Goal: Information Seeking & Learning: Learn about a topic

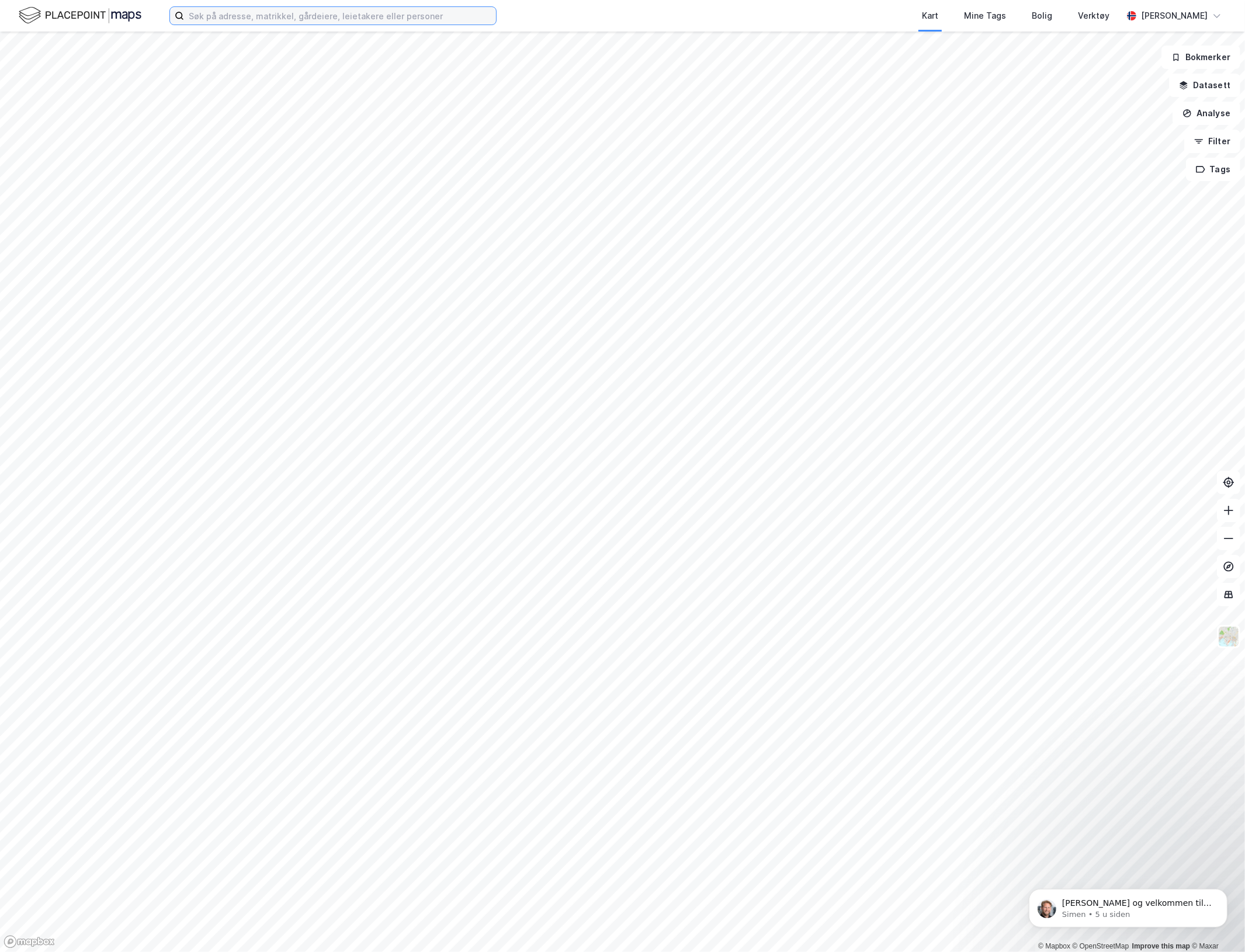
click at [270, 24] on input at bounding box center [340, 16] width 312 height 18
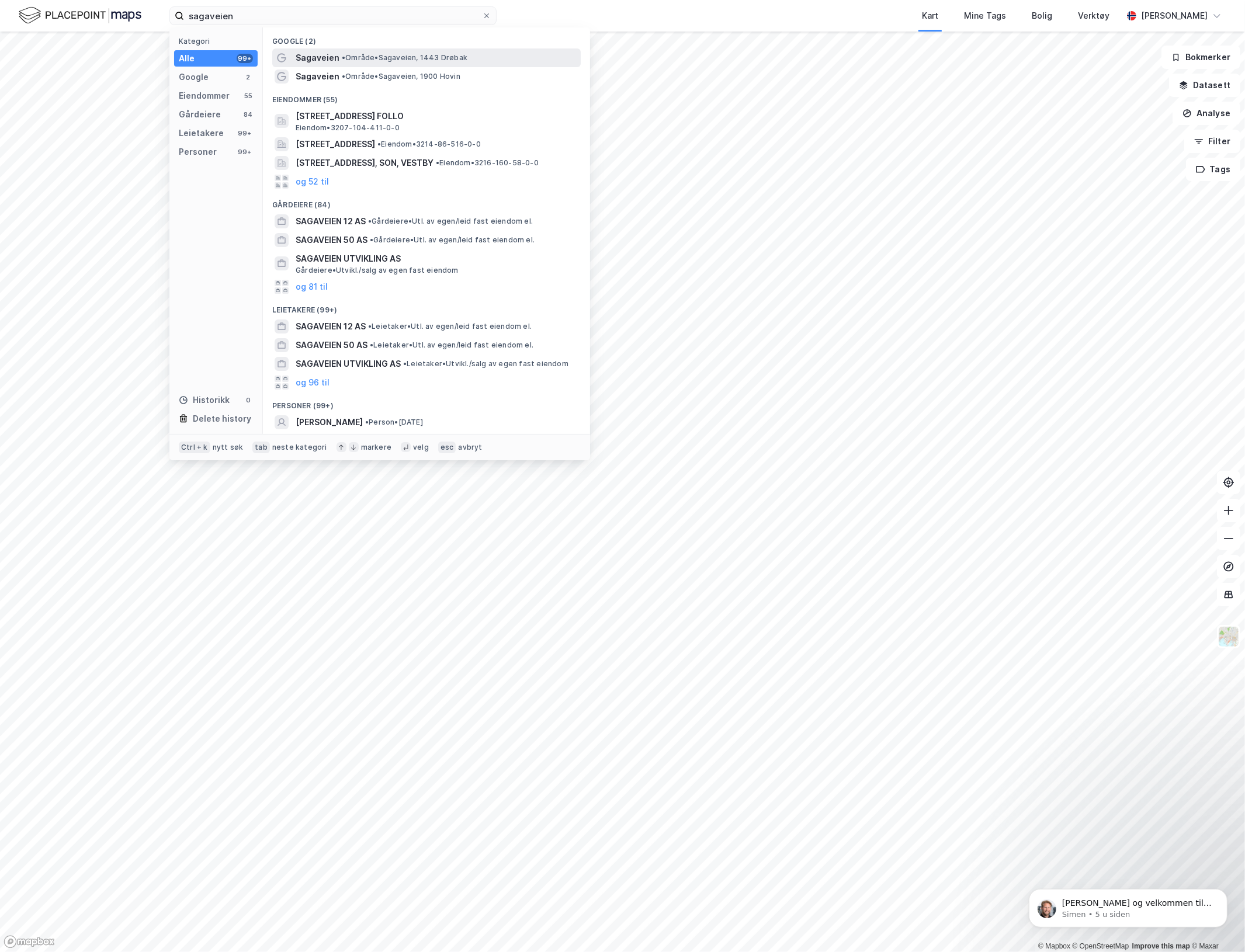
click at [351, 53] on span "• Område • Sagaveien, 1443 Drøbak" at bounding box center [404, 58] width 126 height 9
drag, startPoint x: 272, startPoint y: 18, endPoint x: -1, endPoint y: -8, distance: 274.2
click at [0, 0] on html "sagaveien Kategori Alle 99+ Google 2 Eiendommer 55 Gårdeiere 84 Leietakere 99+ …" at bounding box center [622, 476] width 1245 height 952
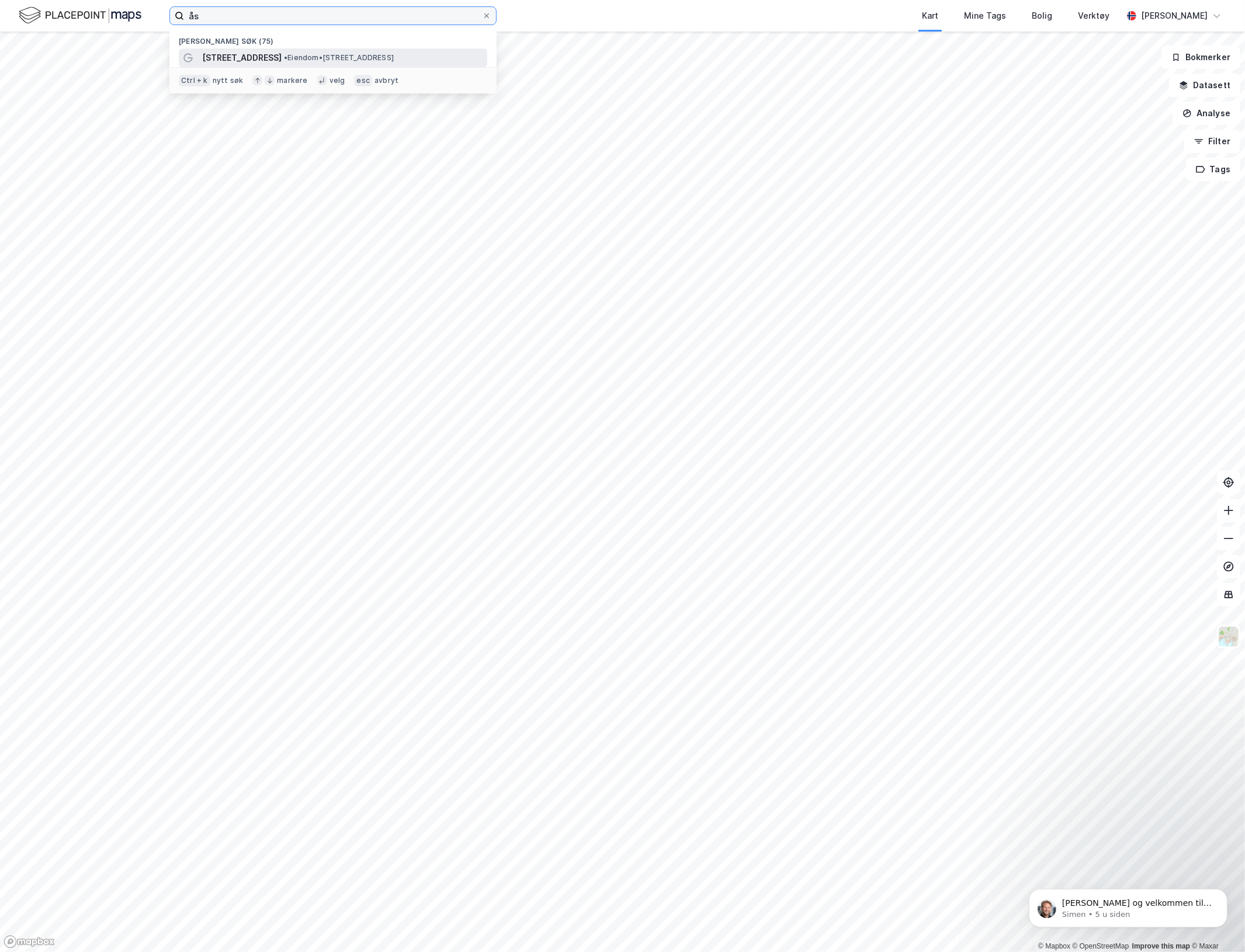
click at [284, 19] on input "ås" at bounding box center [332, 16] width 298 height 18
drag, startPoint x: 284, startPoint y: 19, endPoint x: 127, endPoint y: 12, distance: 157.2
click at [129, 12] on div "ås Her vil du kunne se dine tidligere søk! Kart Mine Tags Bolig Verktøy [PERSON…" at bounding box center [622, 15] width 1245 height 31
type input "ås"
click at [396, 30] on div "Kart Mine Tags Bolig Verktøy [PERSON_NAME]" at bounding box center [622, 15] width 1245 height 31
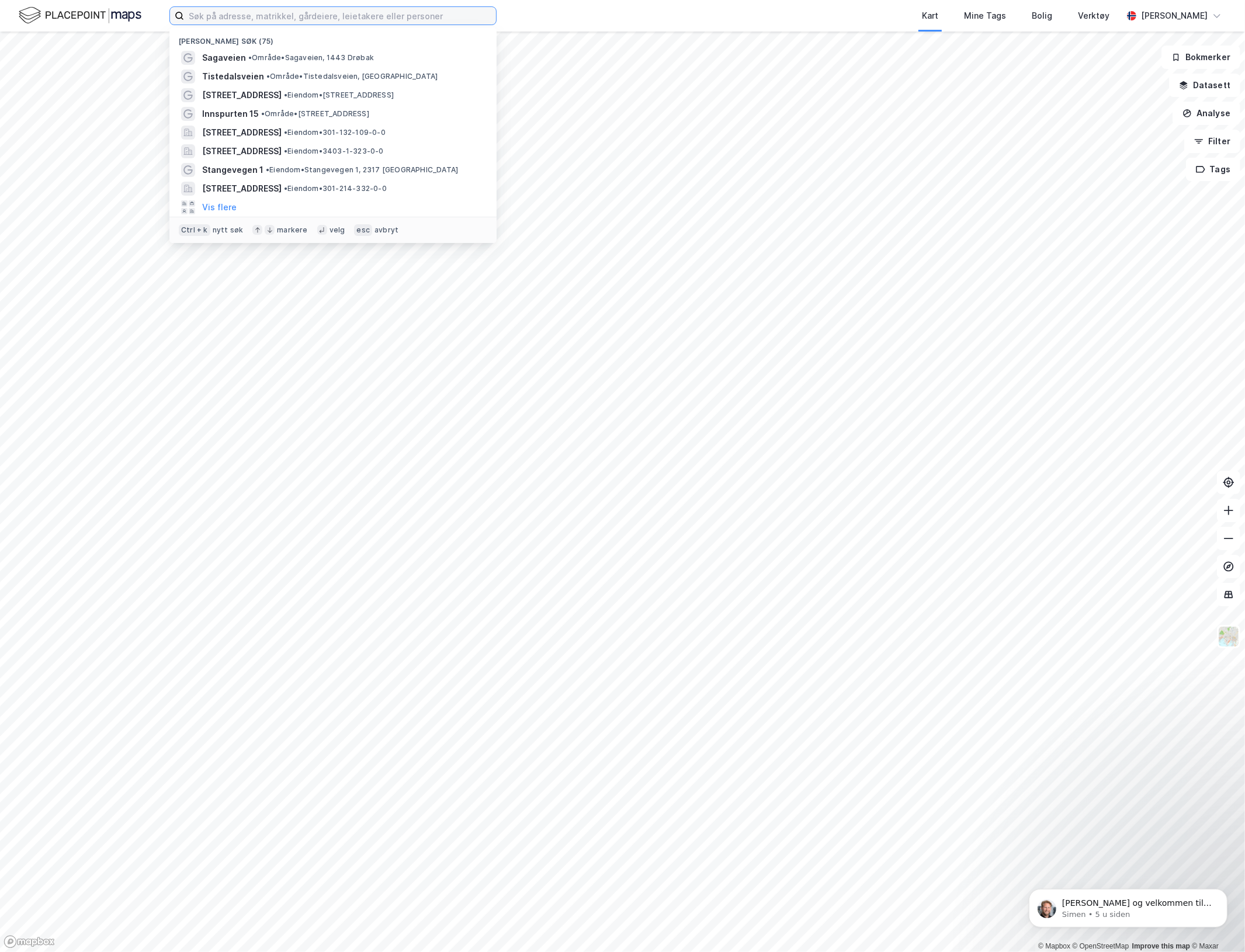
click at [409, 13] on input at bounding box center [340, 16] width 312 height 18
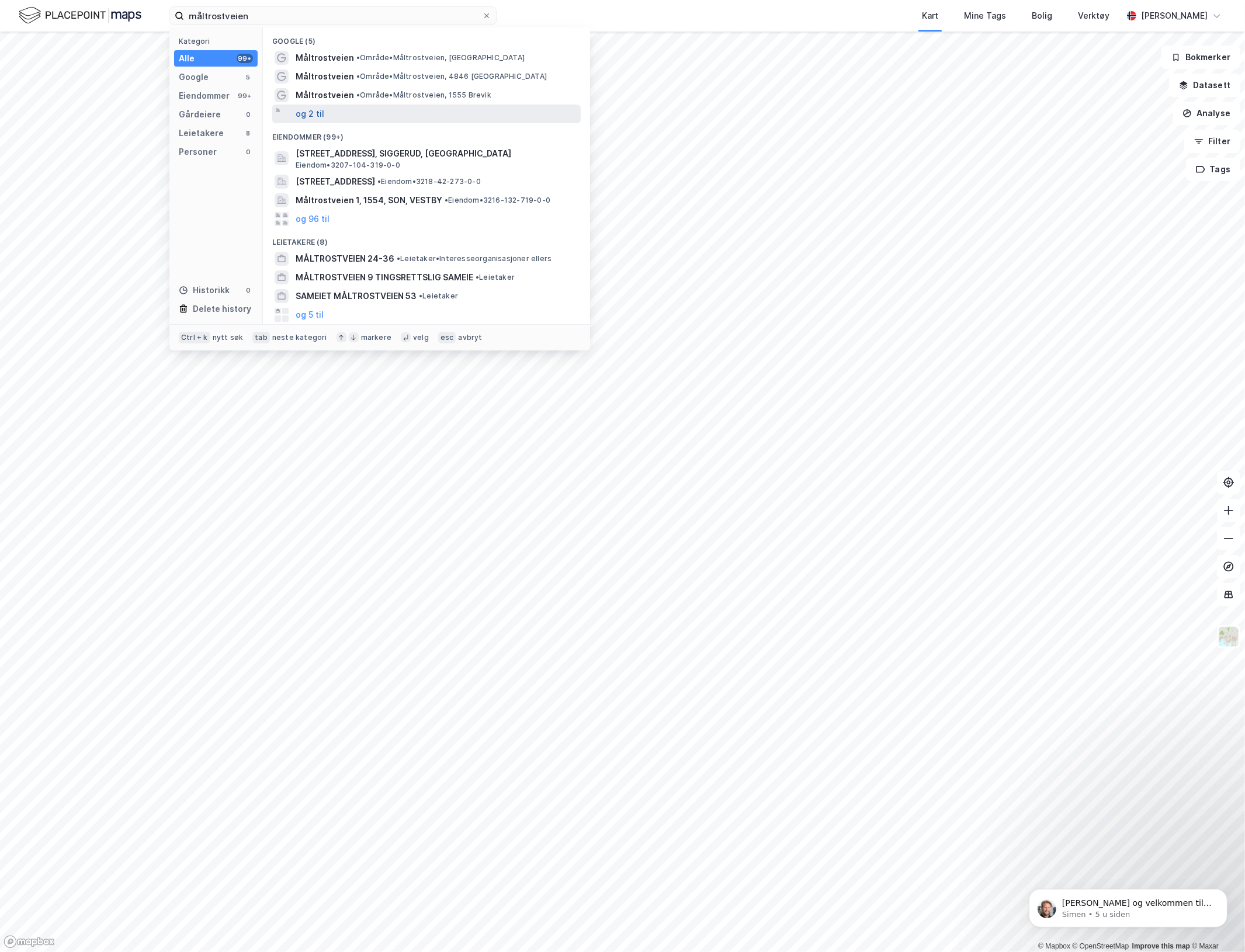
click at [316, 112] on button "og 2 til" at bounding box center [310, 114] width 29 height 14
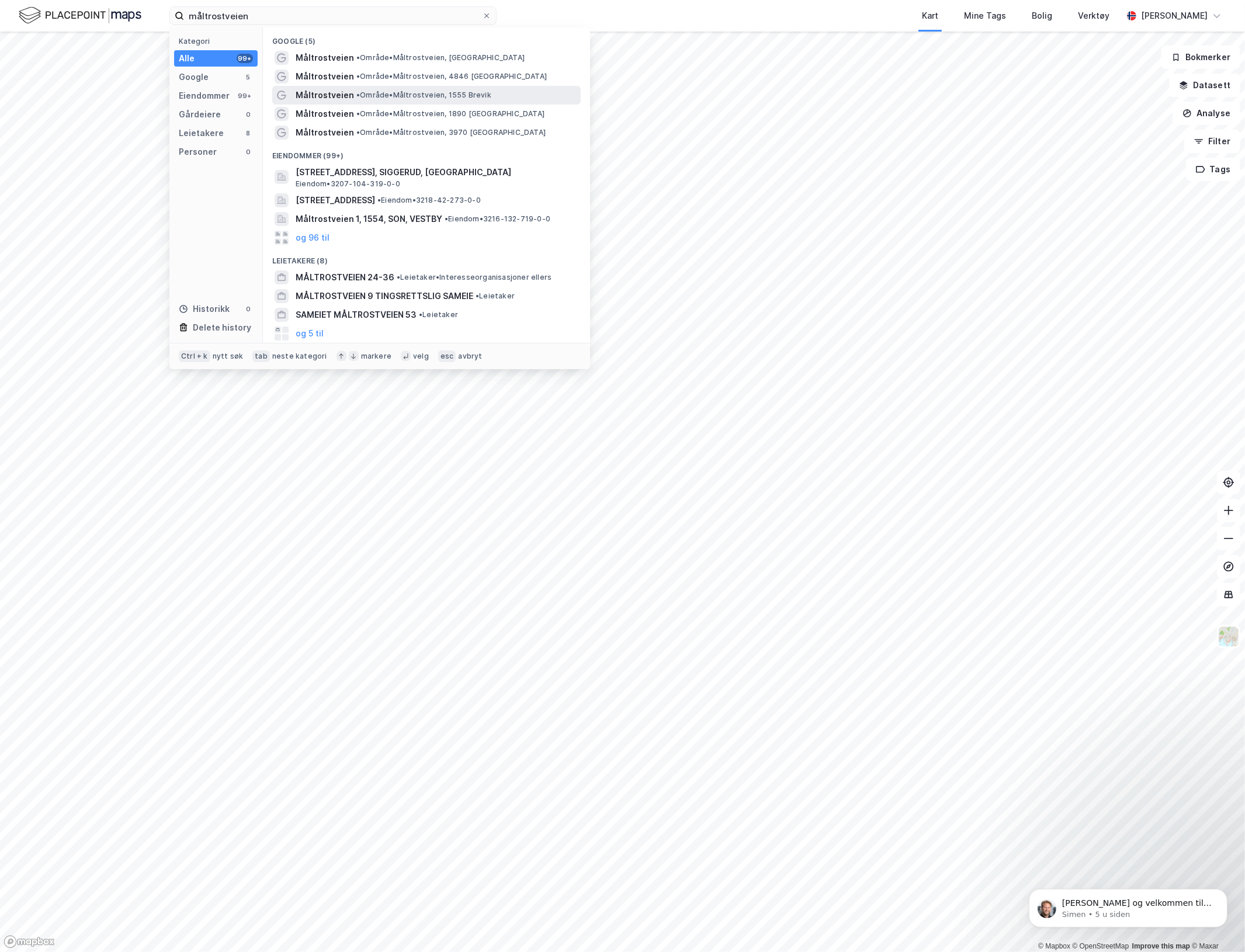
click at [351, 98] on div "Måltrostveien • Område • Måltrostveien, 1555 Brevik" at bounding box center [437, 95] width 283 height 14
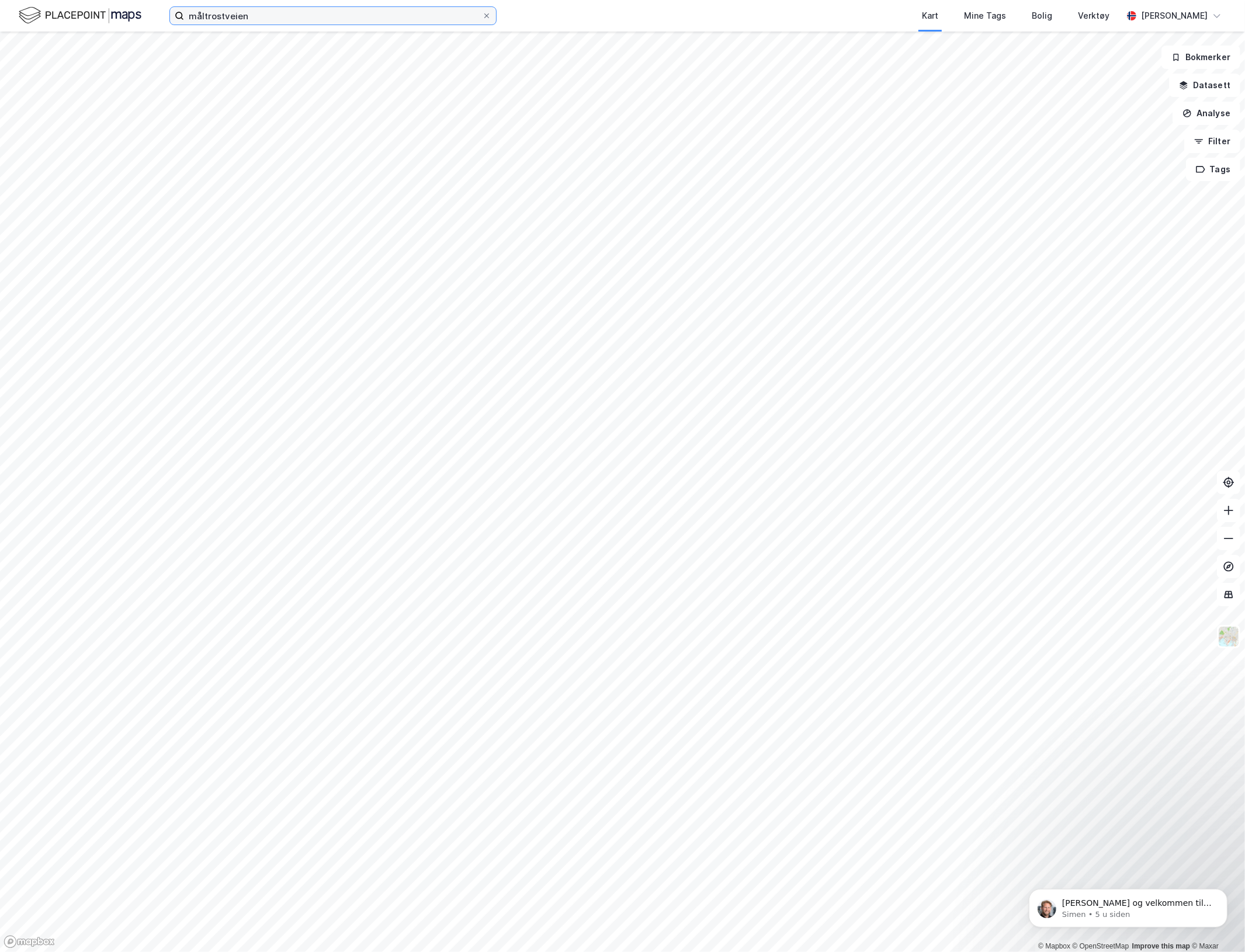
click at [275, 18] on input "måltrostveien" at bounding box center [332, 16] width 298 height 18
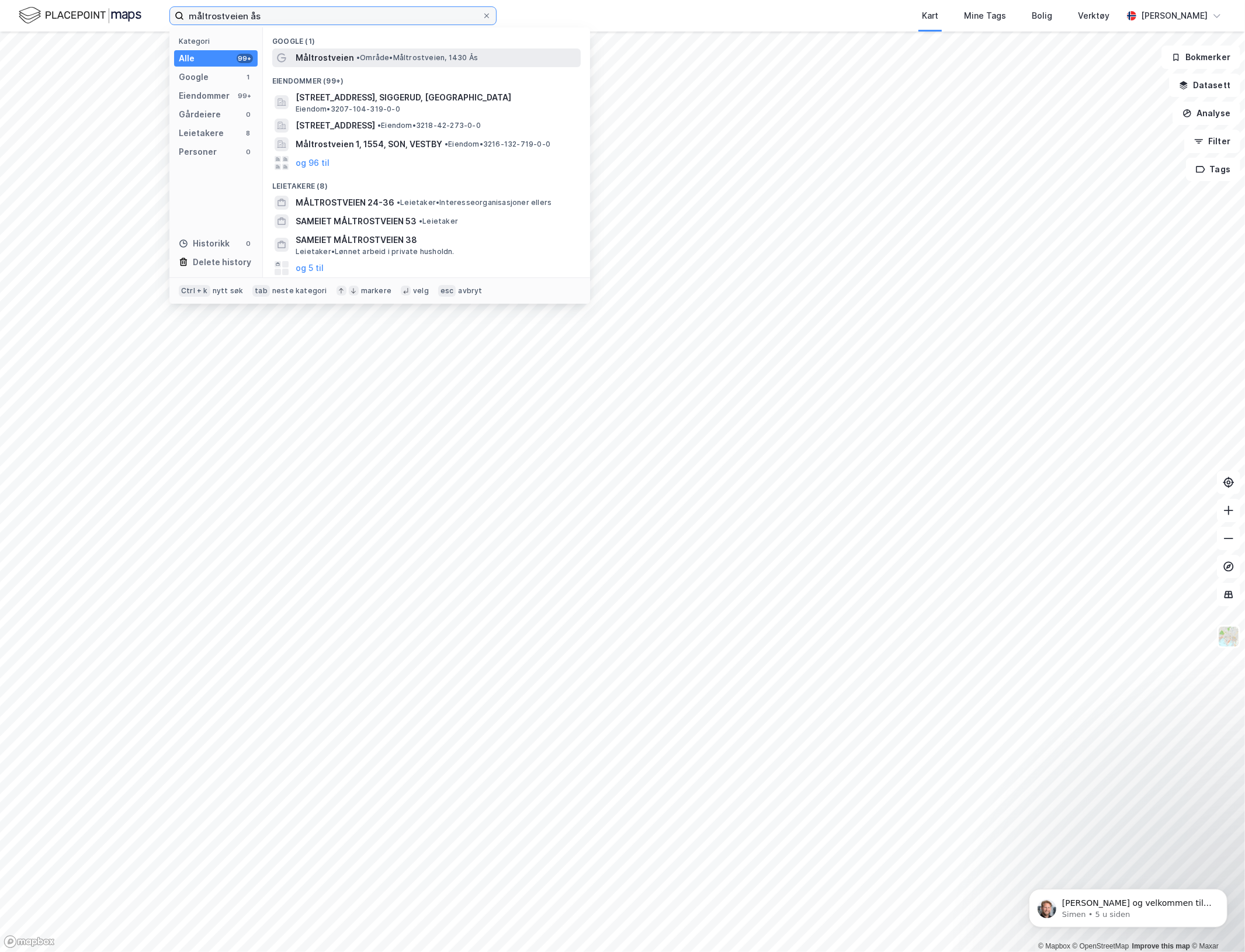
type input "måltrostveien ås"
click at [366, 59] on span "• Område • Måltrostveien, 1430 Ås" at bounding box center [417, 58] width 121 height 9
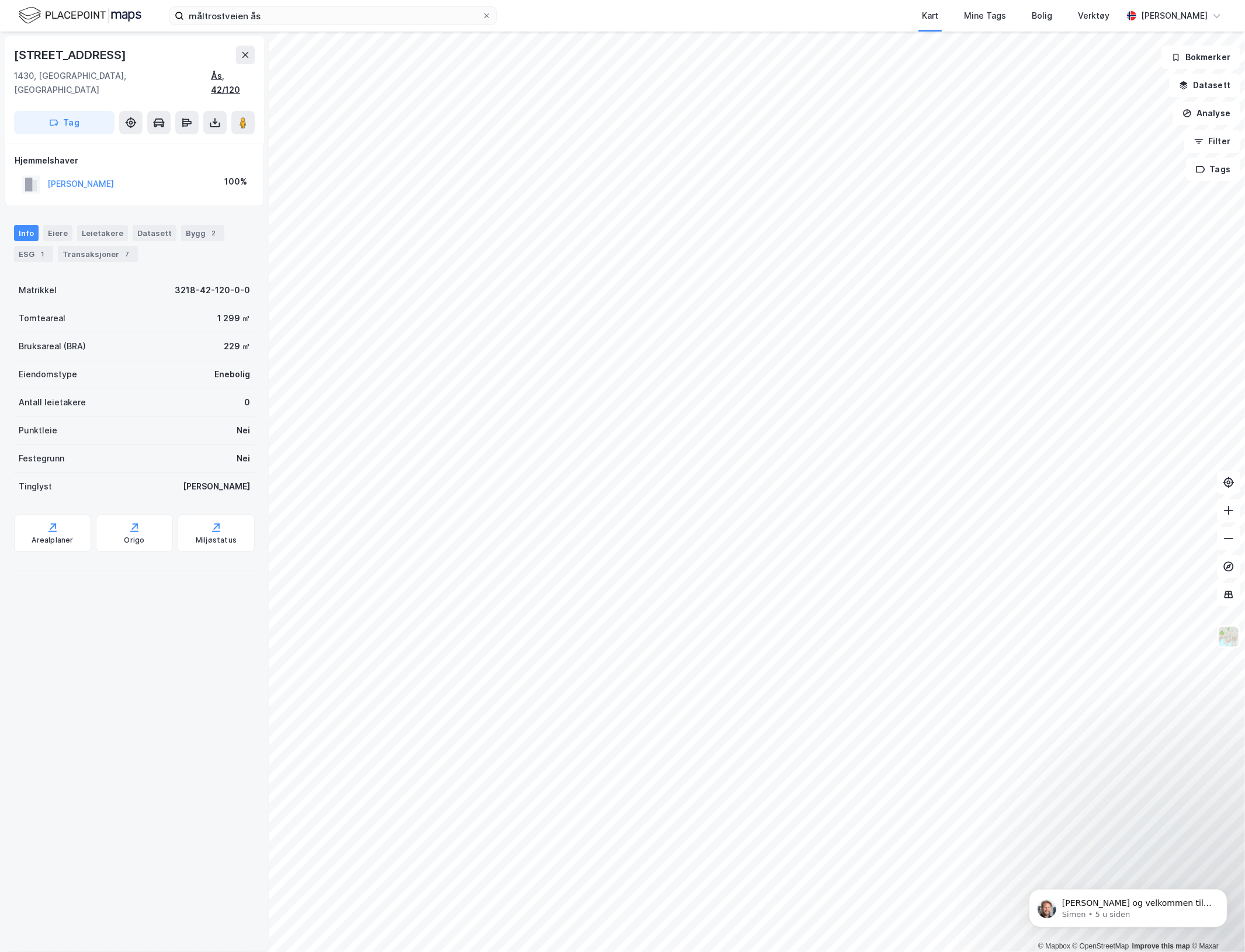
click at [223, 69] on div "Ås, 42/120" at bounding box center [233, 82] width 44 height 28
